Goal: Information Seeking & Learning: Find specific fact

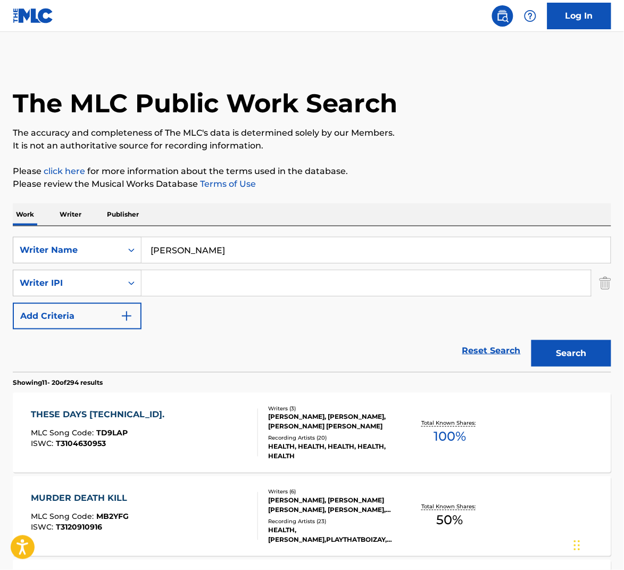
click at [197, 246] on input "[PERSON_NAME]" at bounding box center [376, 250] width 469 height 26
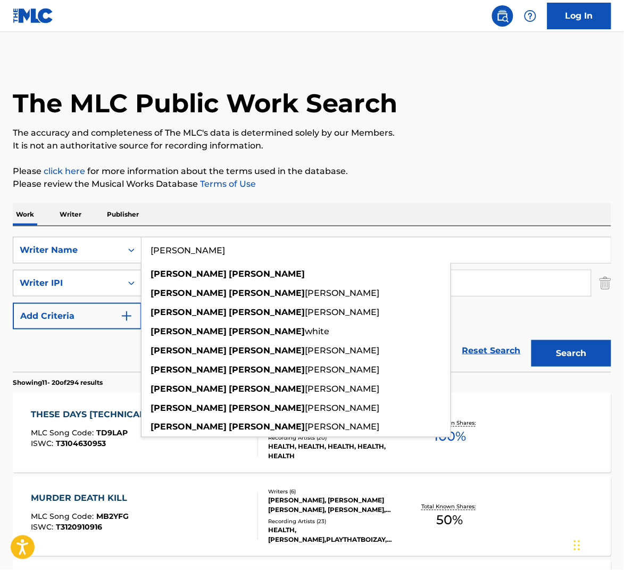
click at [202, 255] on input "[PERSON_NAME]" at bounding box center [376, 250] width 469 height 26
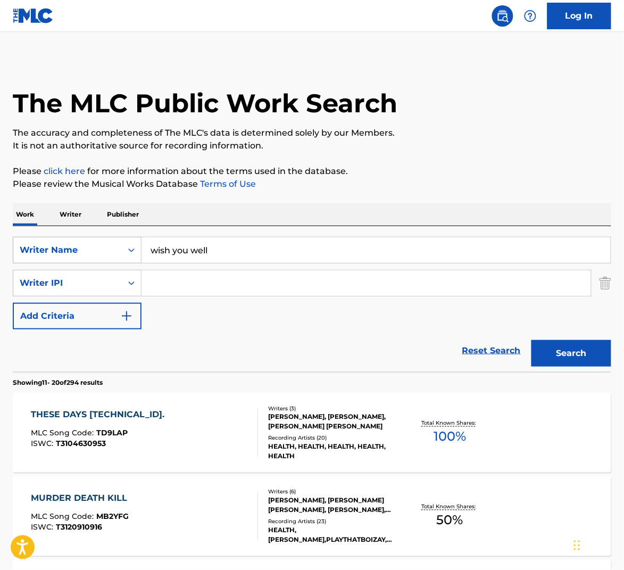
click at [118, 252] on div "Writer Name" at bounding box center [67, 250] width 109 height 20
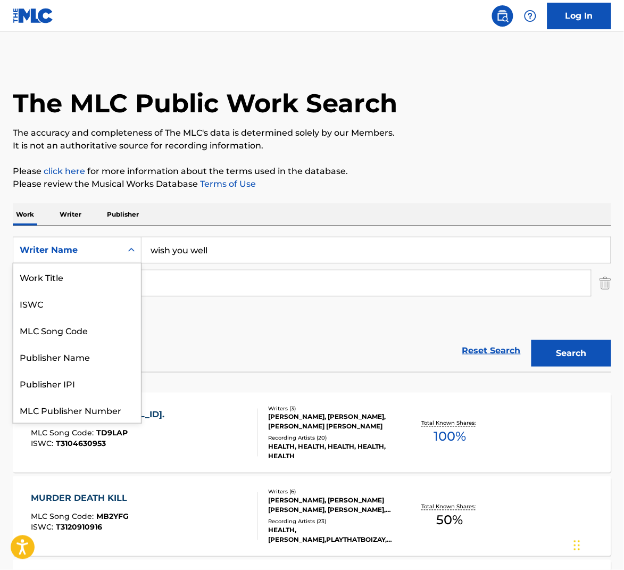
scroll to position [27, 0]
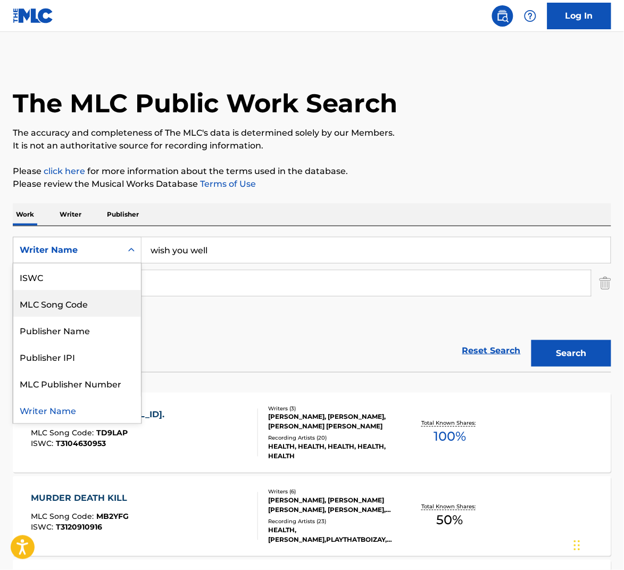
click at [183, 244] on input "wish you well" at bounding box center [376, 250] width 469 height 26
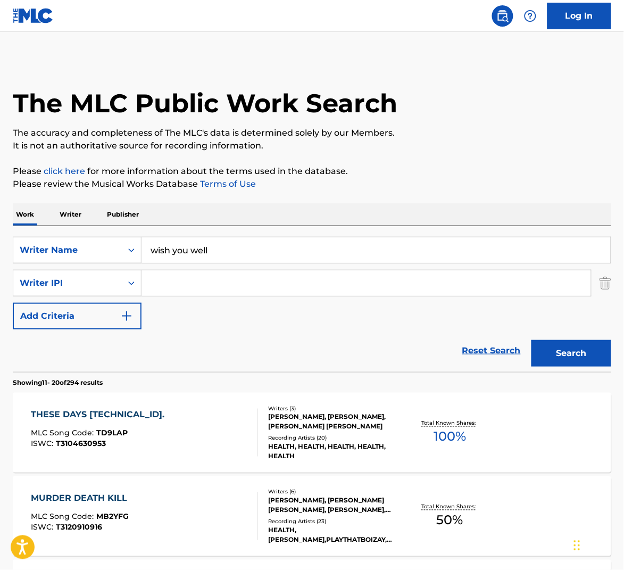
click at [183, 244] on input "wish you well" at bounding box center [376, 250] width 469 height 26
type input "[PERSON_NAME]"
click at [205, 204] on div "Work Writer Publisher" at bounding box center [312, 214] width 599 height 22
click at [115, 291] on div "Writer IPI" at bounding box center [67, 283] width 109 height 20
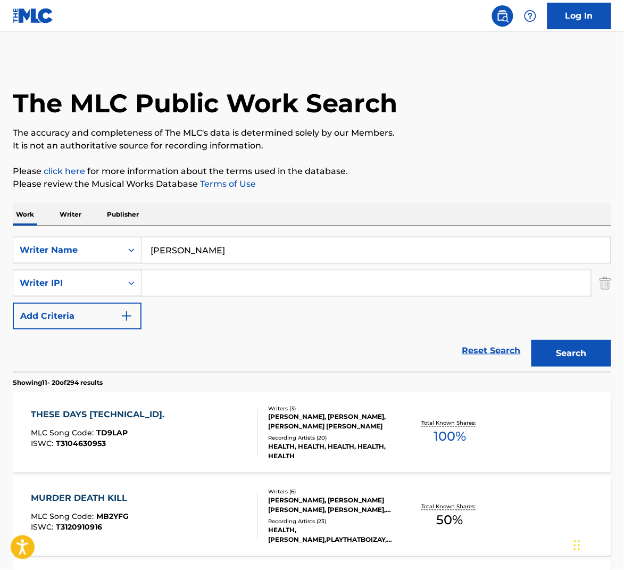
click at [97, 285] on div "Writer IPI" at bounding box center [68, 283] width 96 height 13
click at [97, 286] on div "Writer IPI" at bounding box center [68, 283] width 96 height 13
click at [212, 334] on div "Reset Search Search" at bounding box center [312, 350] width 599 height 43
click at [234, 278] on input "Search Form" at bounding box center [367, 283] width 450 height 26
click at [318, 285] on input "Search Form" at bounding box center [367, 283] width 450 height 26
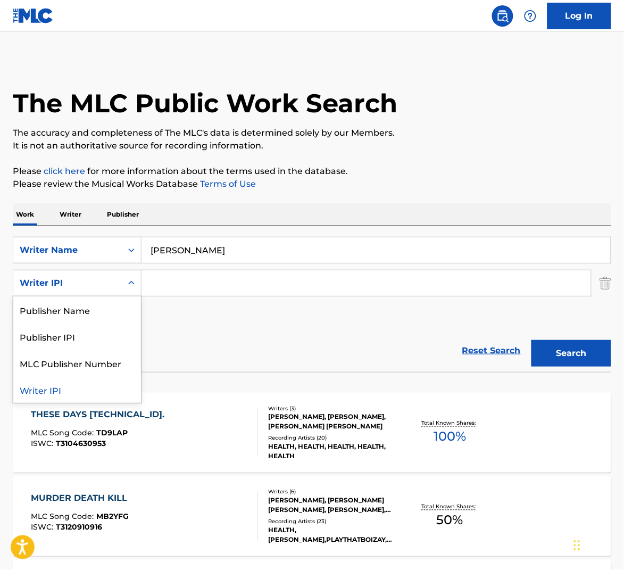
click at [115, 284] on div "Writer IPI" at bounding box center [67, 283] width 109 height 20
click at [191, 318] on div "SearchWithCriteria9e69ff39-fb9d-474b-8a65-478b71e0ec8e Writer Name [PERSON_NAME…" at bounding box center [312, 283] width 599 height 93
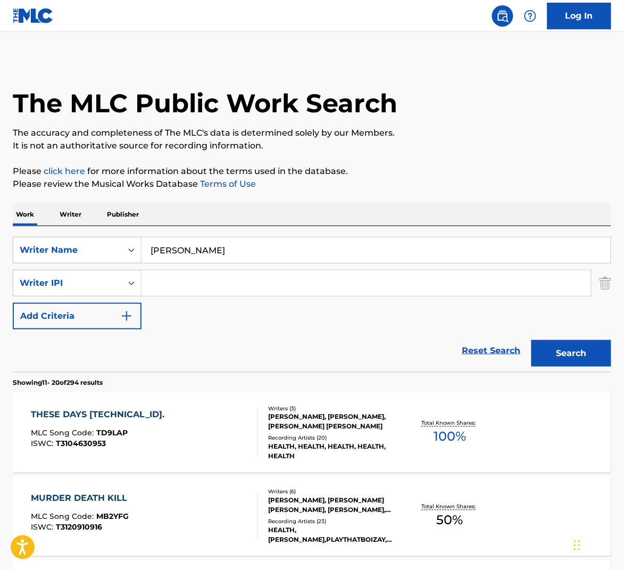
click at [610, 286] on img "Search Form" at bounding box center [606, 283] width 12 height 27
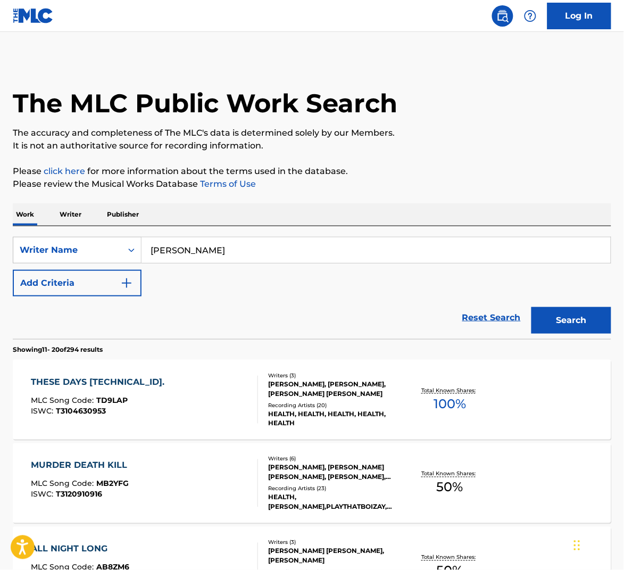
click at [69, 286] on button "Add Criteria" at bounding box center [77, 283] width 129 height 27
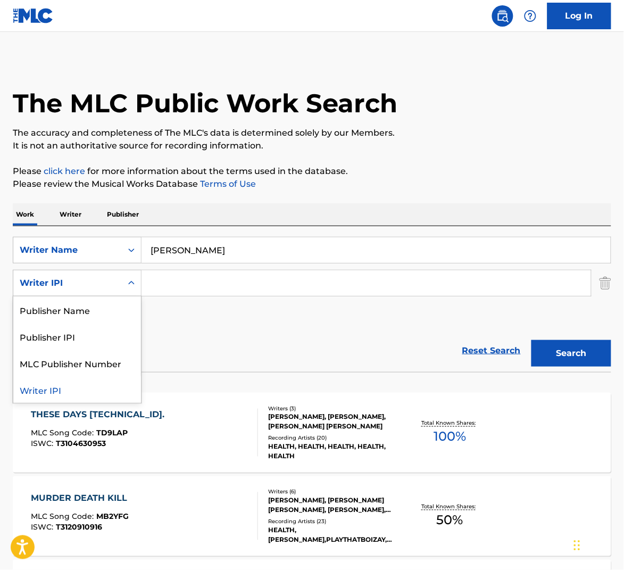
click at [105, 280] on div "Writer IPI" at bounding box center [68, 283] width 96 height 13
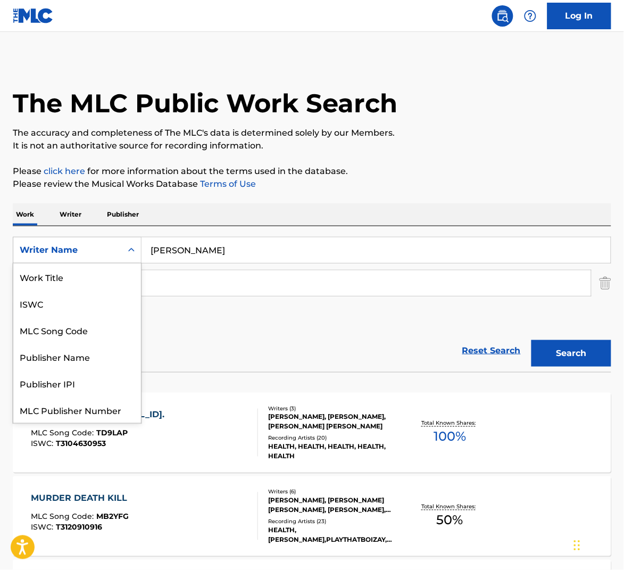
click at [123, 254] on div "Search Form" at bounding box center [131, 250] width 19 height 19
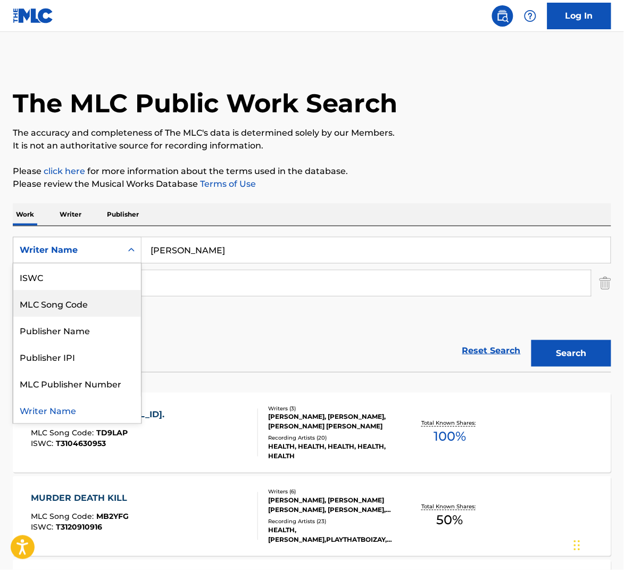
scroll to position [0, 0]
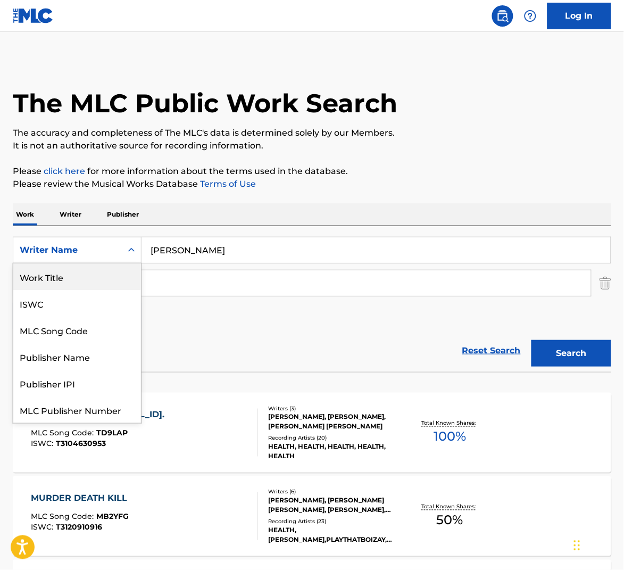
click at [73, 275] on div "Work Title" at bounding box center [77, 276] width 128 height 27
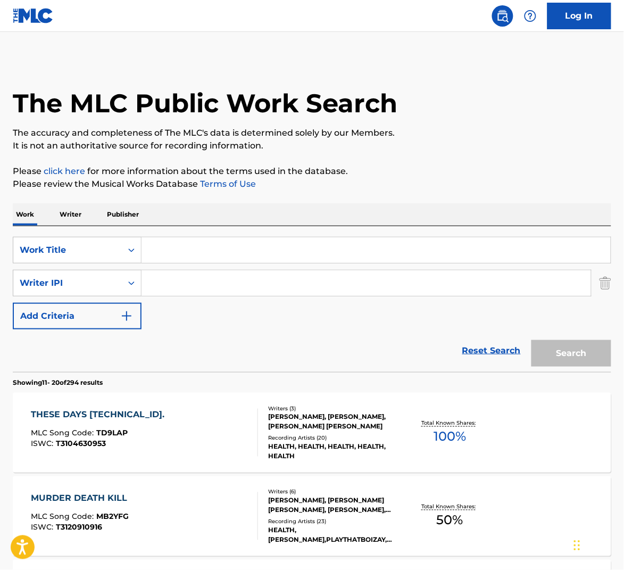
click at [180, 260] on input "Search Form" at bounding box center [376, 250] width 469 height 26
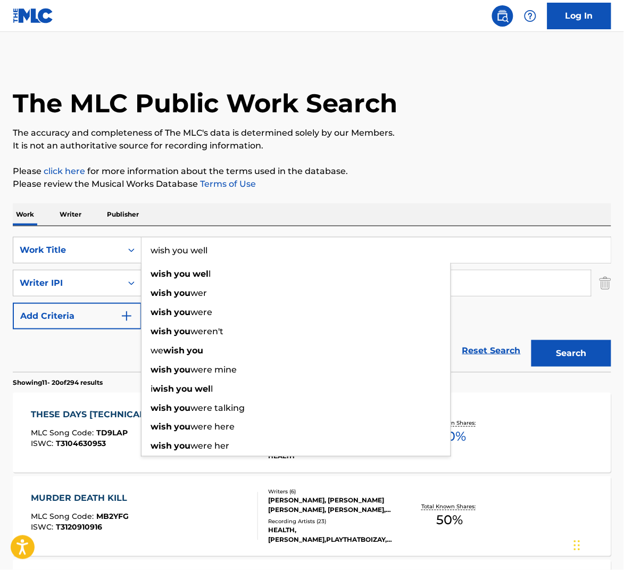
type input "wish you well"
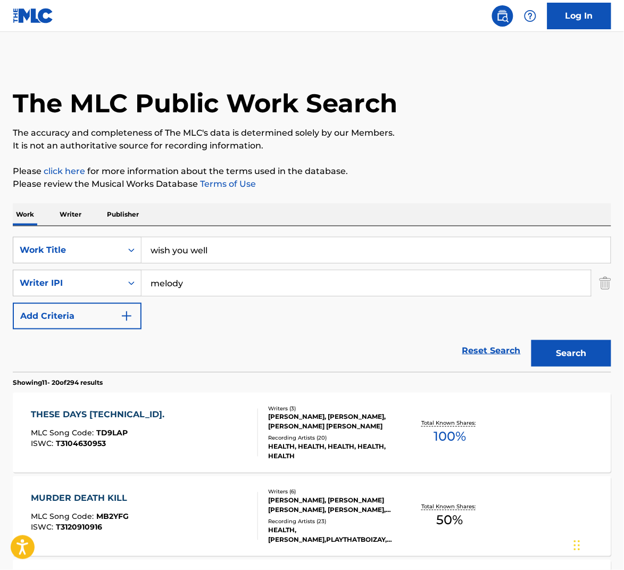
click at [532, 340] on button "Search" at bounding box center [572, 353] width 80 height 27
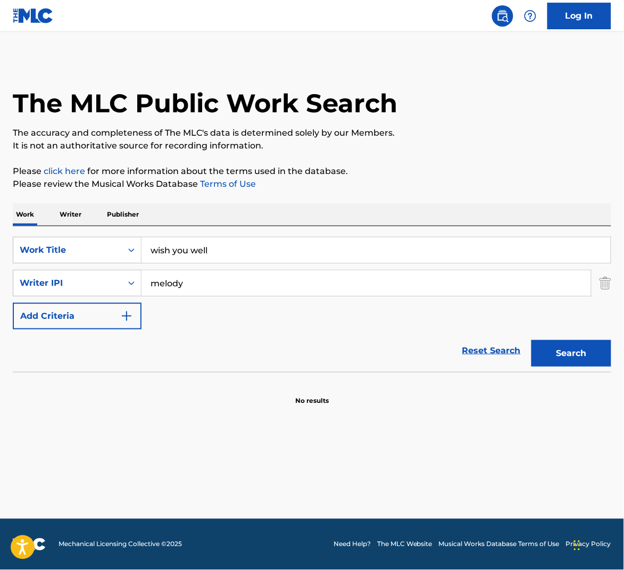
click at [183, 285] on input "melody" at bounding box center [367, 283] width 450 height 26
type input "[PERSON_NAME]"
click at [532, 340] on button "Search" at bounding box center [572, 353] width 80 height 27
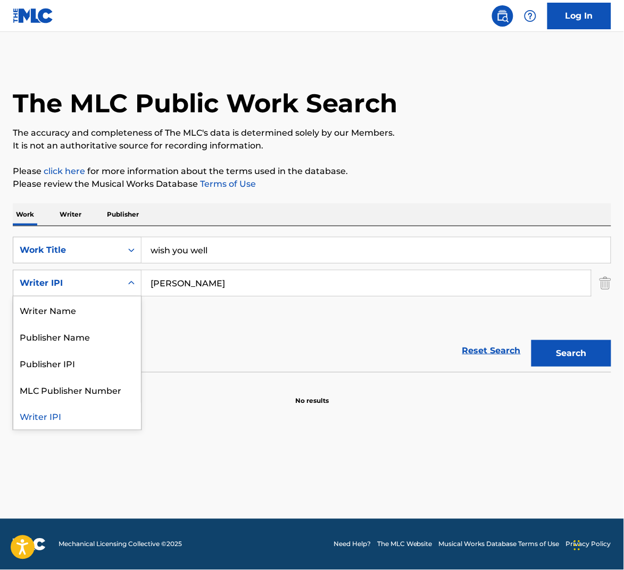
click at [94, 280] on div "Writer IPI" at bounding box center [68, 283] width 96 height 13
click at [93, 319] on div "Writer Name" at bounding box center [77, 309] width 128 height 27
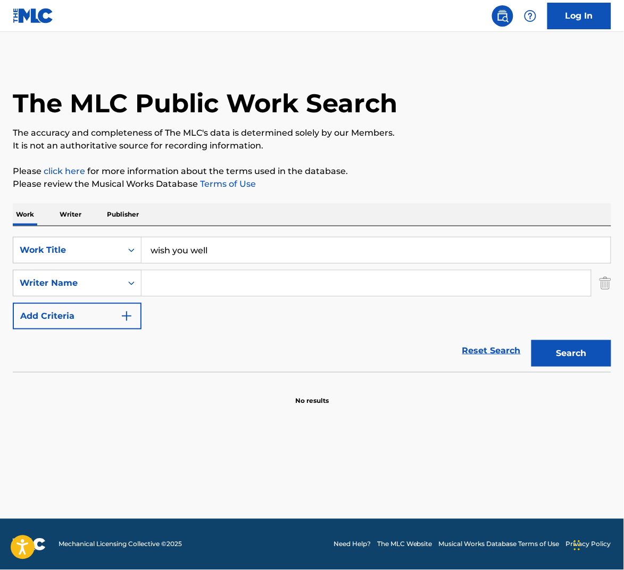
click at [292, 293] on input "Search Form" at bounding box center [367, 283] width 450 height 26
type input "[PERSON_NAME]"
click at [532, 340] on button "Search" at bounding box center [572, 353] width 80 height 27
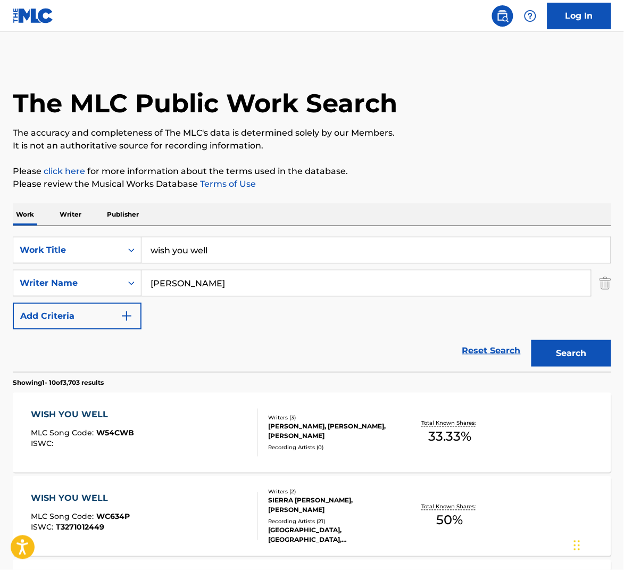
click at [310, 502] on div "SIERRA [PERSON_NAME], [PERSON_NAME]" at bounding box center [334, 505] width 132 height 19
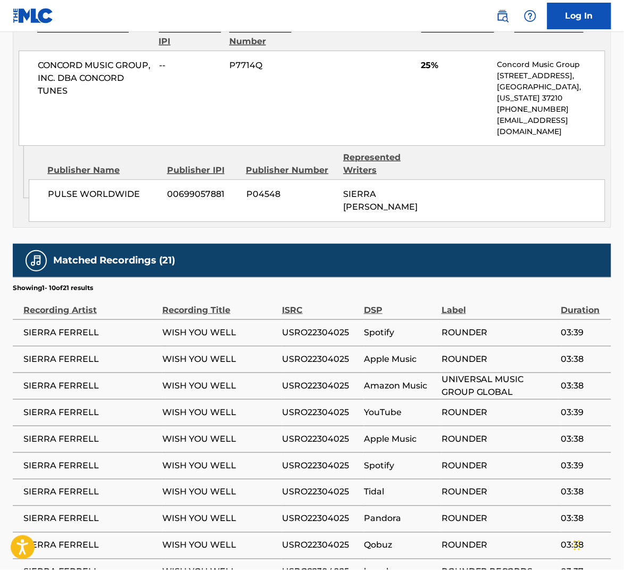
scroll to position [114, 0]
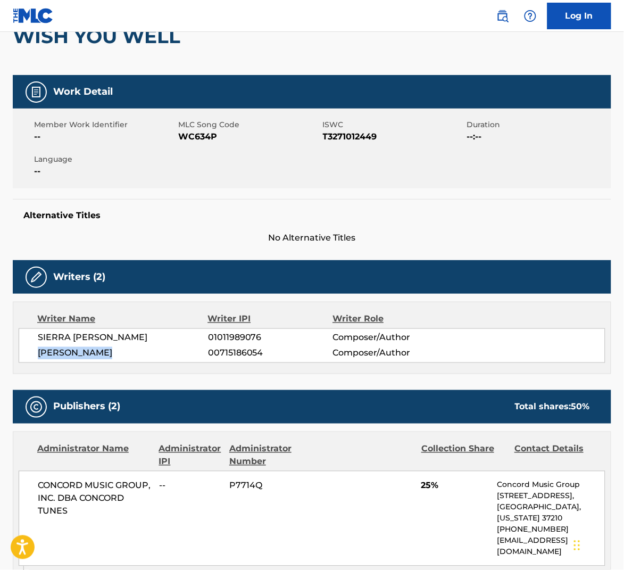
drag, startPoint x: 94, startPoint y: 353, endPoint x: 159, endPoint y: 355, distance: 65.5
click at [38, 352] on span "[PERSON_NAME]" at bounding box center [123, 353] width 170 height 13
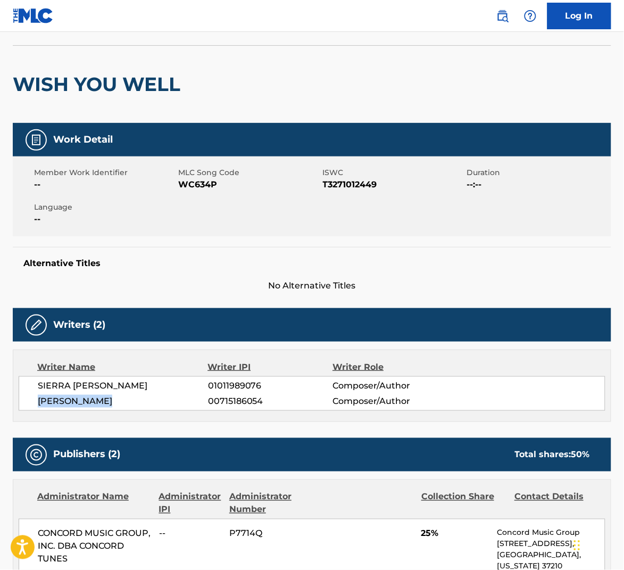
scroll to position [0, 0]
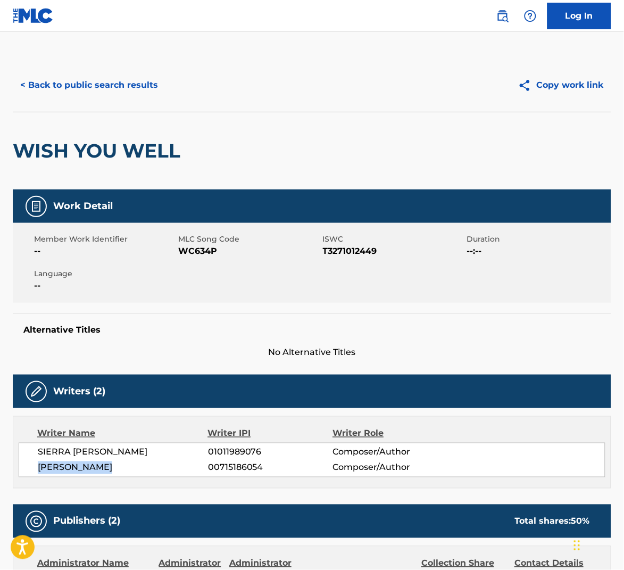
click at [87, 80] on button "< Back to public search results" at bounding box center [89, 85] width 153 height 27
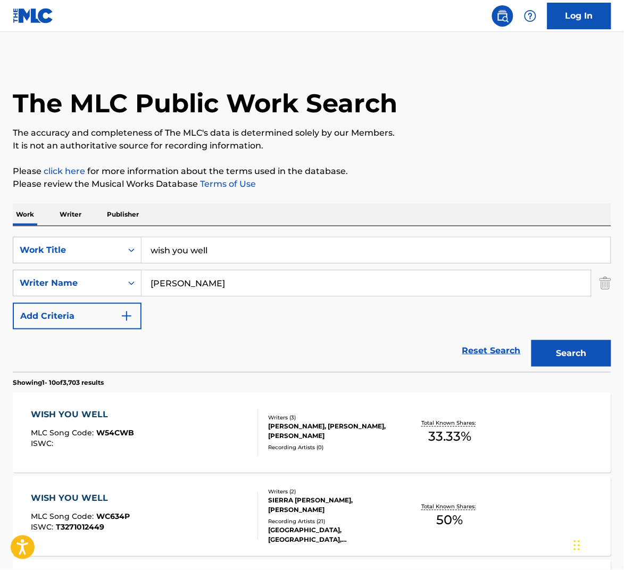
click at [187, 288] on input "[PERSON_NAME]" at bounding box center [367, 283] width 450 height 26
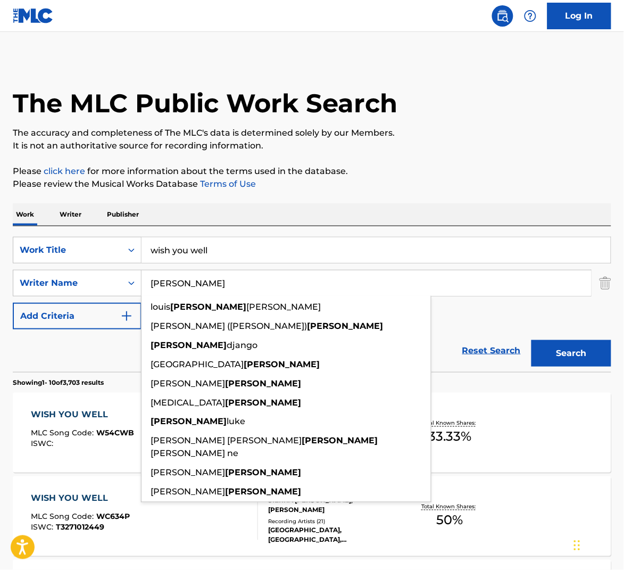
paste input "[PERSON_NAME]"
type input "[PERSON_NAME]"
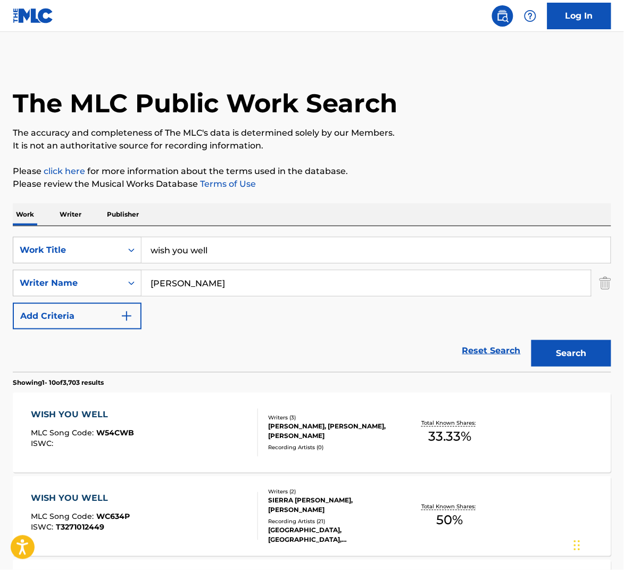
click at [235, 244] on input "wish you well" at bounding box center [376, 250] width 469 height 26
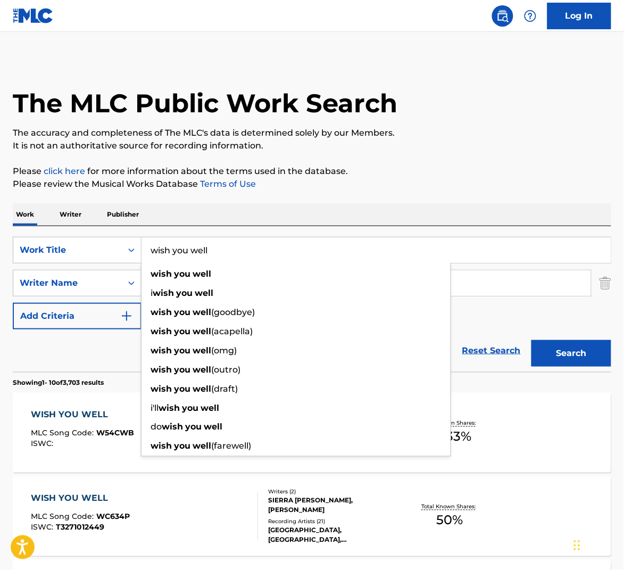
click at [235, 244] on input "wish you well" at bounding box center [376, 250] width 469 height 26
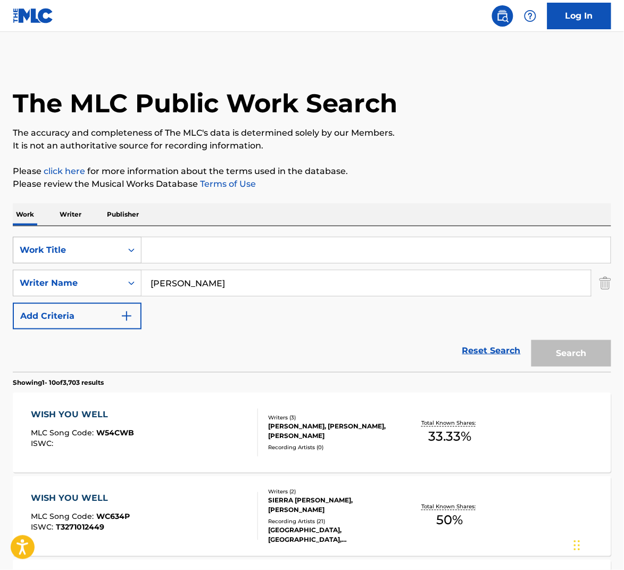
click at [100, 254] on div "Work Title" at bounding box center [68, 250] width 96 height 13
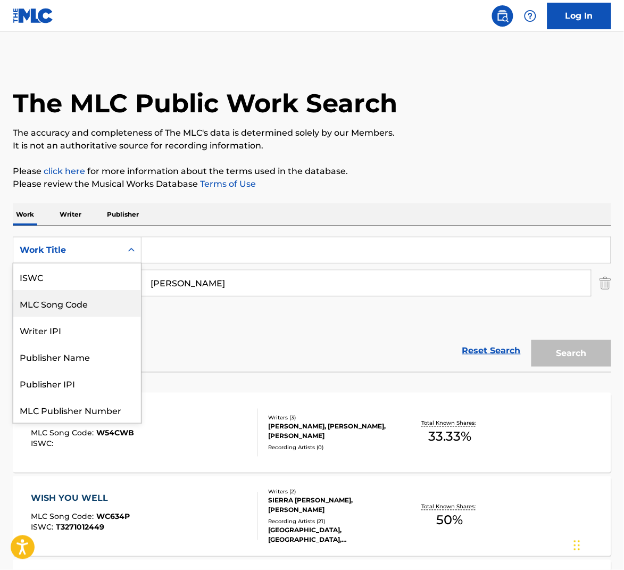
scroll to position [27, 0]
click at [205, 293] on input "[PERSON_NAME]" at bounding box center [367, 283] width 450 height 26
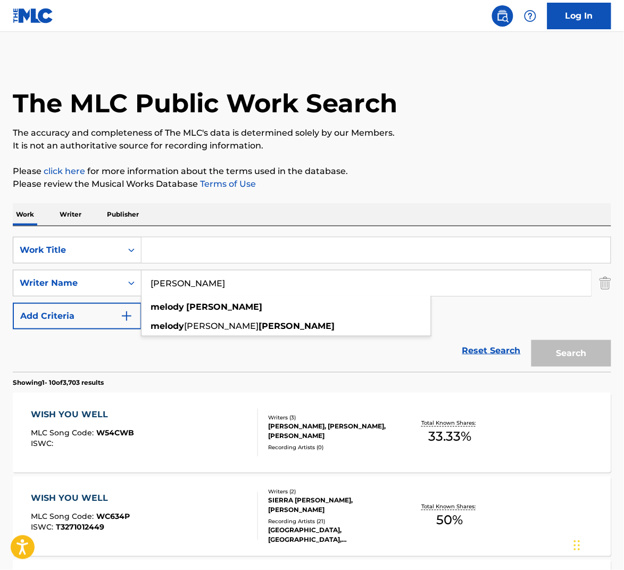
click at [205, 294] on input "[PERSON_NAME]" at bounding box center [367, 283] width 450 height 26
click at [605, 295] on img "Search Form" at bounding box center [606, 283] width 12 height 27
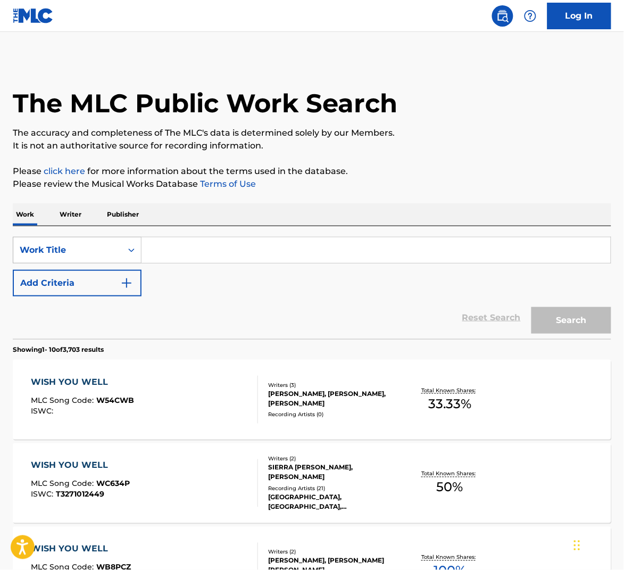
click at [107, 240] on div "Work Title" at bounding box center [67, 250] width 109 height 20
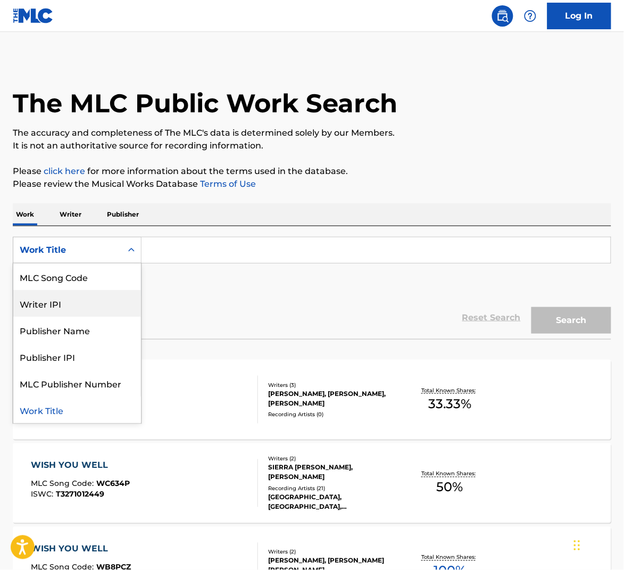
scroll to position [0, 0]
click at [96, 287] on div "Writer Name" at bounding box center [77, 276] width 128 height 27
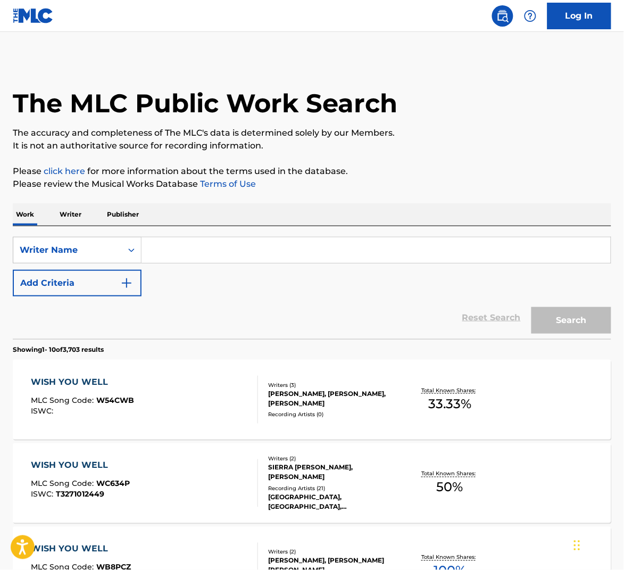
click at [192, 251] on input "Search Form" at bounding box center [376, 250] width 469 height 26
paste input "[PERSON_NAME]"
type input "[PERSON_NAME]"
click at [532, 307] on button "Search" at bounding box center [572, 320] width 80 height 27
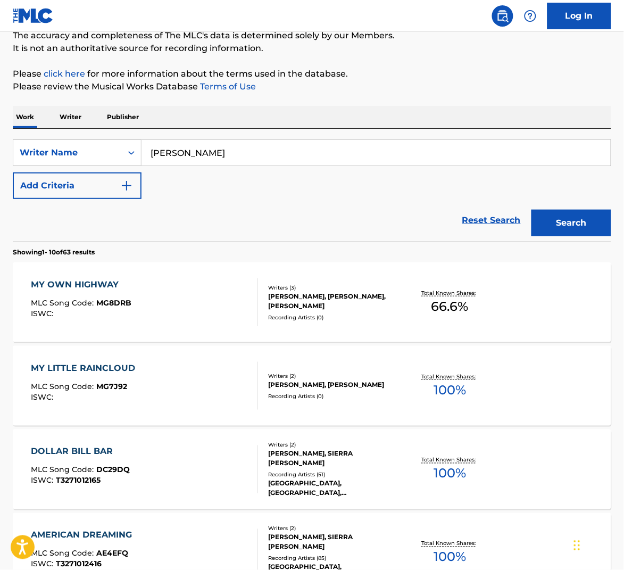
scroll to position [100, 0]
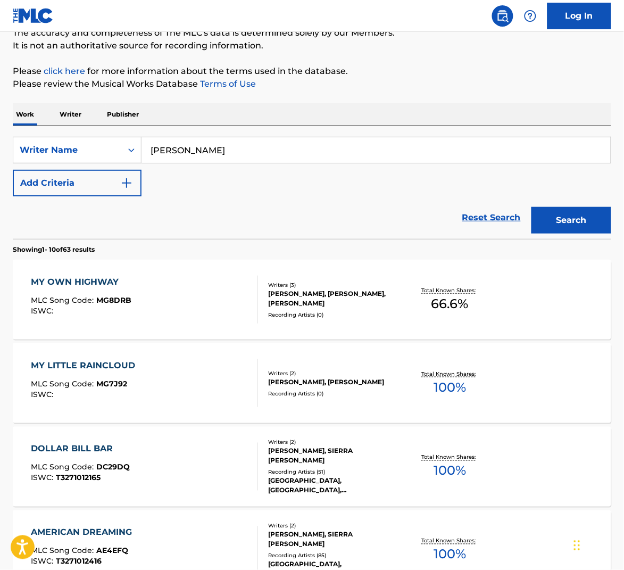
click at [212, 385] on div "MY LITTLE RAINCLOUD MLC Song Code : MG7J92 ISWC :" at bounding box center [145, 383] width 228 height 48
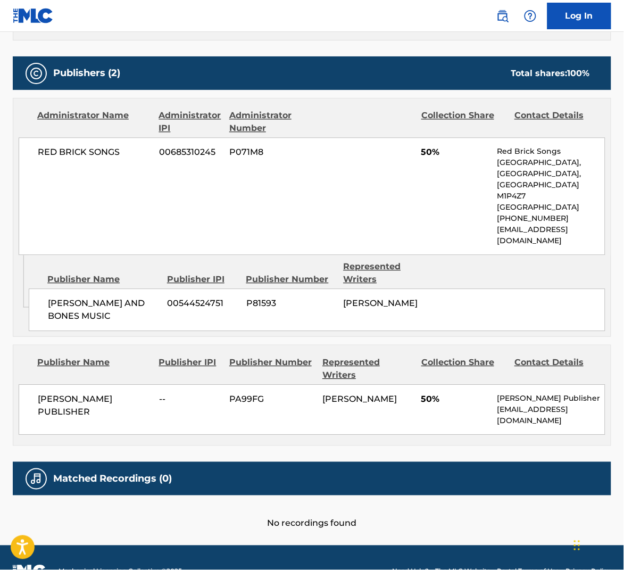
scroll to position [454, 0]
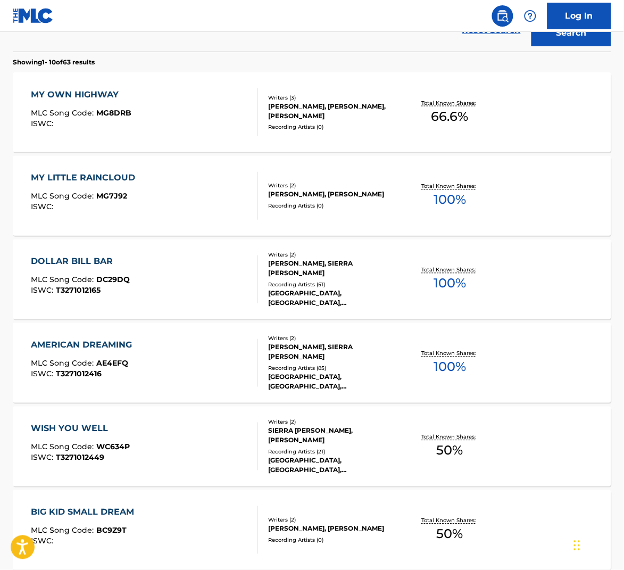
scroll to position [533, 0]
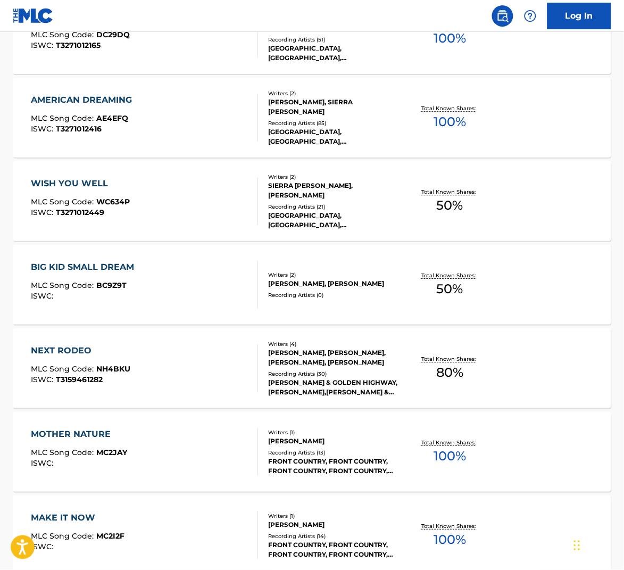
click at [208, 125] on div "AMERICAN DREAMING MLC Song Code : AE4EFQ ISWC : T3271012416" at bounding box center [145, 118] width 228 height 48
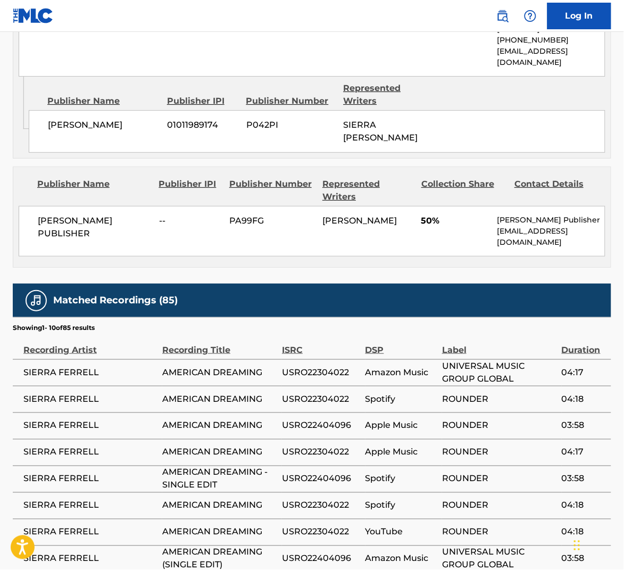
scroll to position [840, 0]
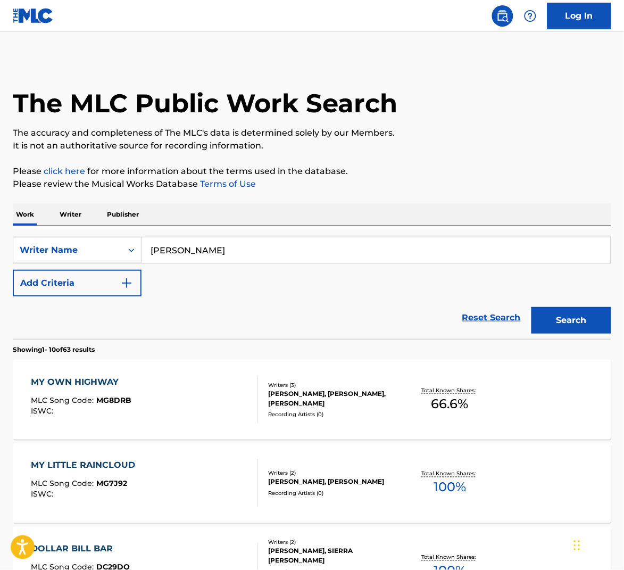
click at [135, 256] on div "Search Form" at bounding box center [131, 250] width 19 height 19
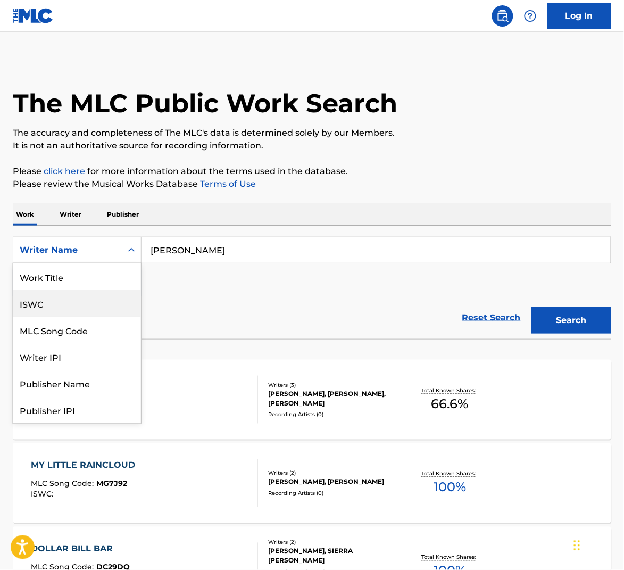
click at [211, 323] on div "Reset Search Search" at bounding box center [312, 317] width 599 height 43
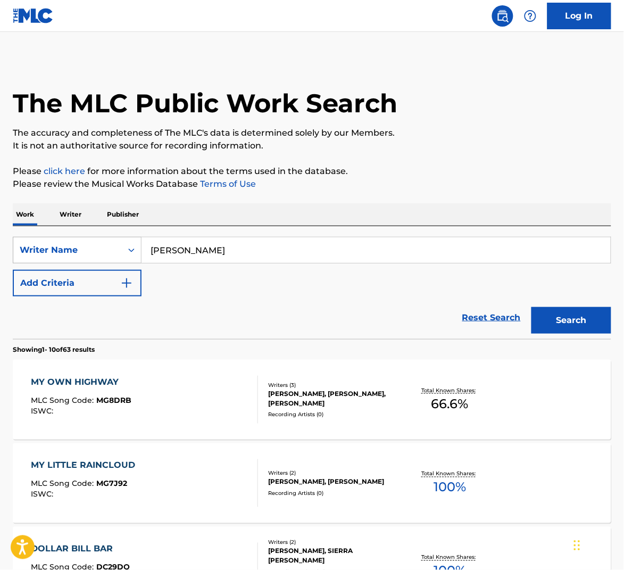
click at [121, 252] on div "Writer Name" at bounding box center [67, 250] width 109 height 20
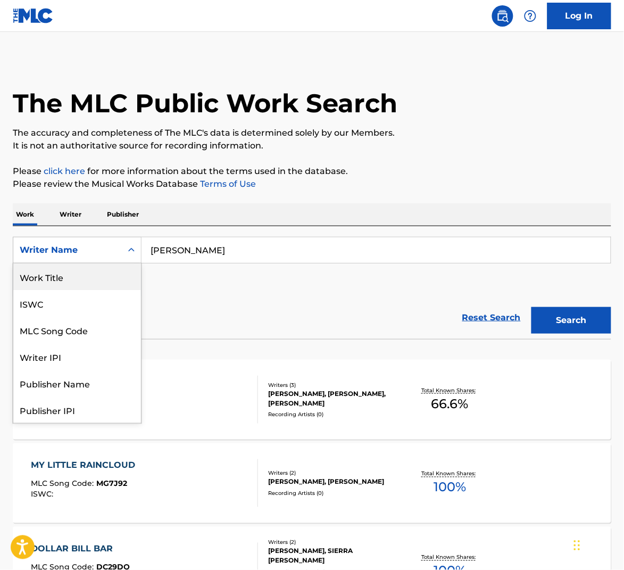
click at [125, 279] on div "Work Title" at bounding box center [77, 276] width 128 height 27
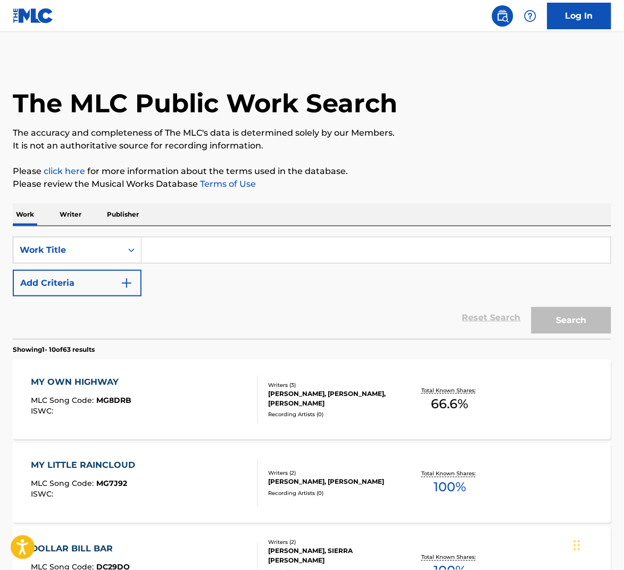
click at [178, 253] on input "Search Form" at bounding box center [376, 250] width 469 height 26
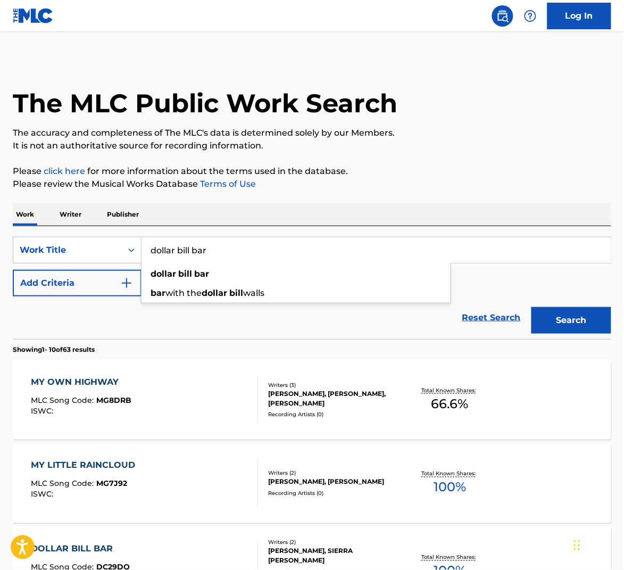
type input "dollar bill bar"
click at [532, 307] on button "Search" at bounding box center [572, 320] width 80 height 27
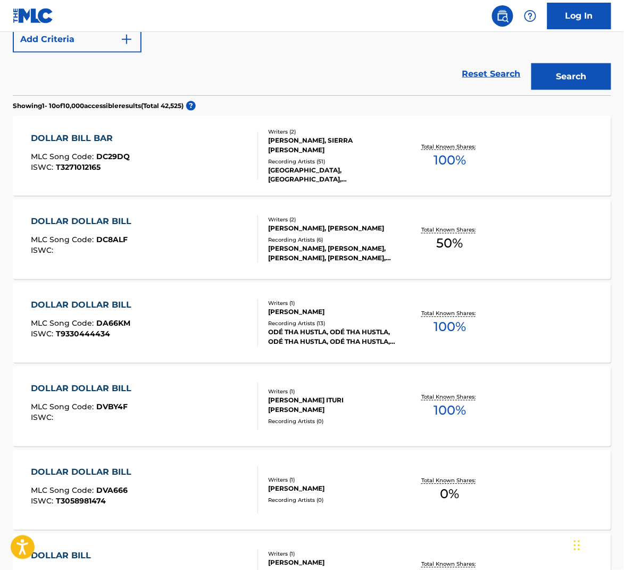
scroll to position [251, 0]
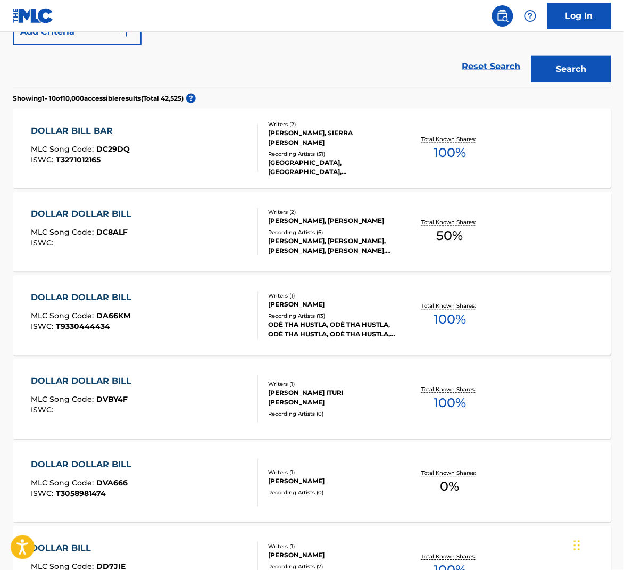
click at [219, 230] on div "DOLLAR DOLLAR BILL MLC Song Code : DC8ALF ISWC :" at bounding box center [145, 232] width 228 height 48
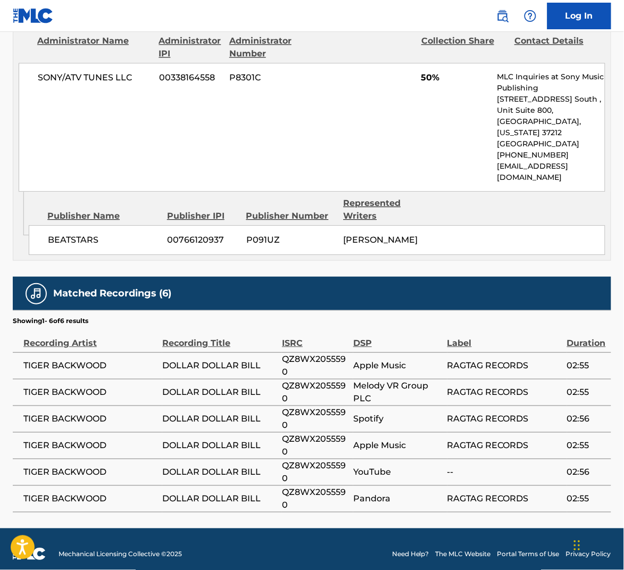
scroll to position [523, 0]
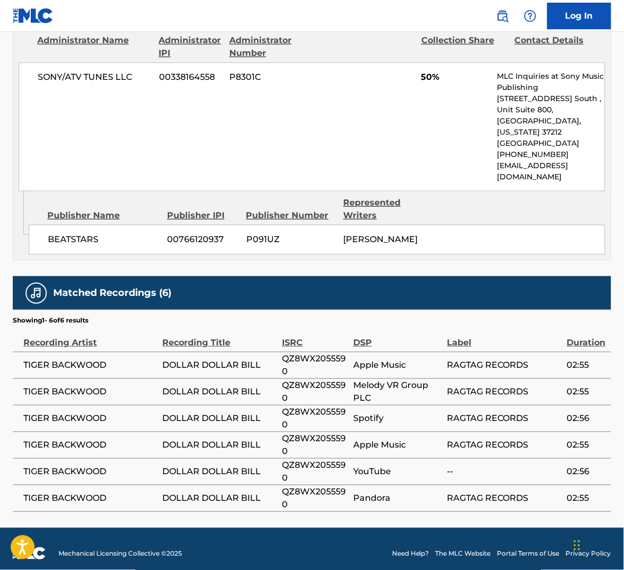
scroll to position [278, 0]
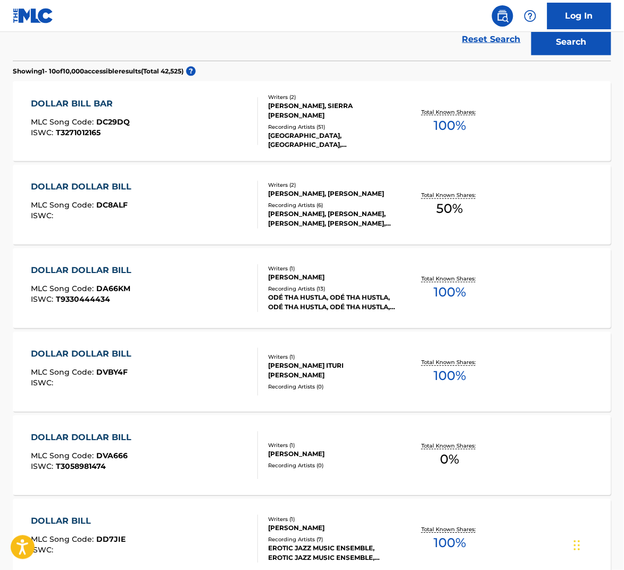
click at [193, 294] on div "DOLLAR DOLLAR BILL MLC Song Code : DA66KM ISWC : T9330444434" at bounding box center [145, 288] width 228 height 48
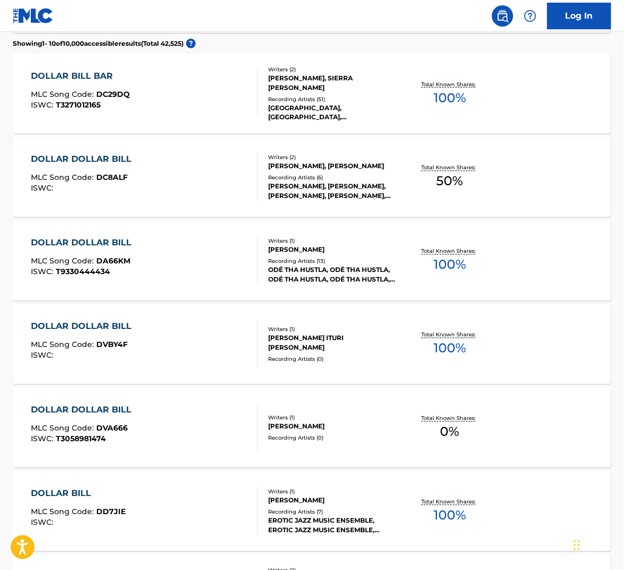
scroll to position [562, 0]
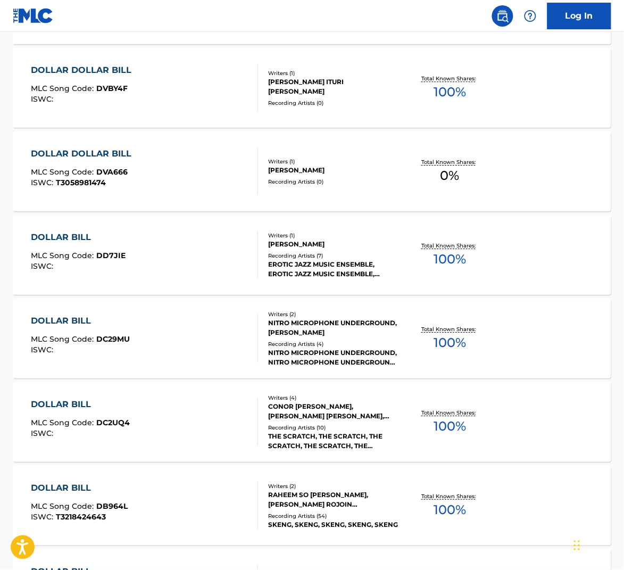
click at [233, 421] on div "DOLLAR BILL MLC Song Code : DC2UQ4 ISWC :" at bounding box center [145, 422] width 228 height 48
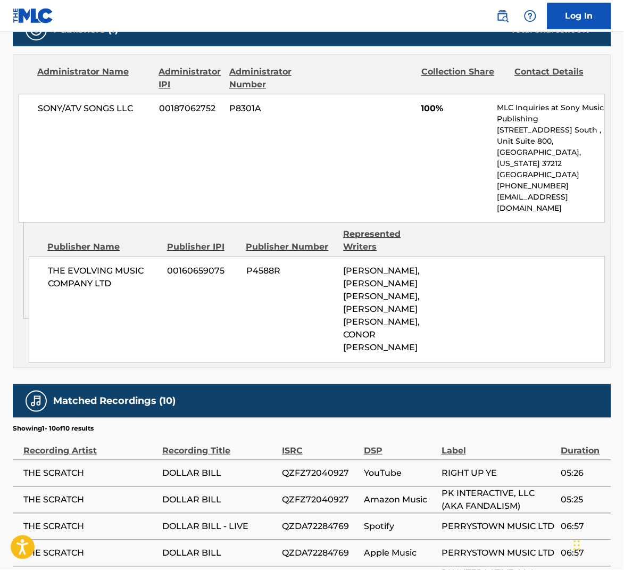
scroll to position [525, 0]
